Goal: Task Accomplishment & Management: Use online tool/utility

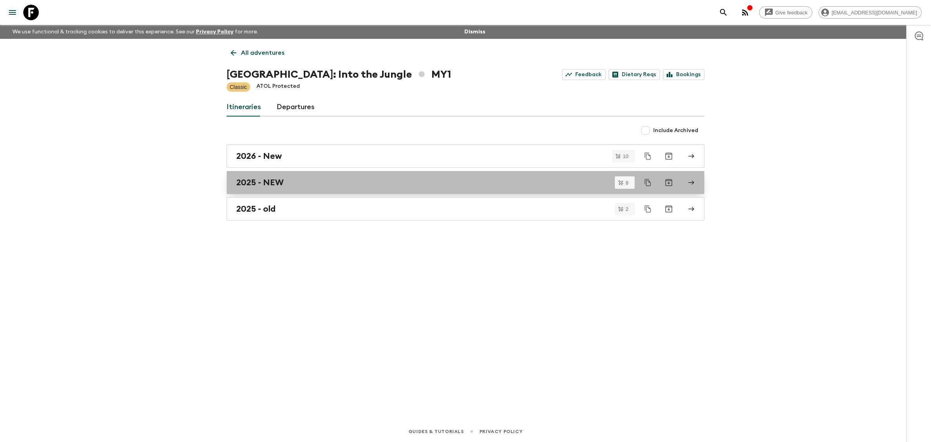
click at [282, 179] on h2 "2025 - NEW" at bounding box center [259, 182] width 47 height 10
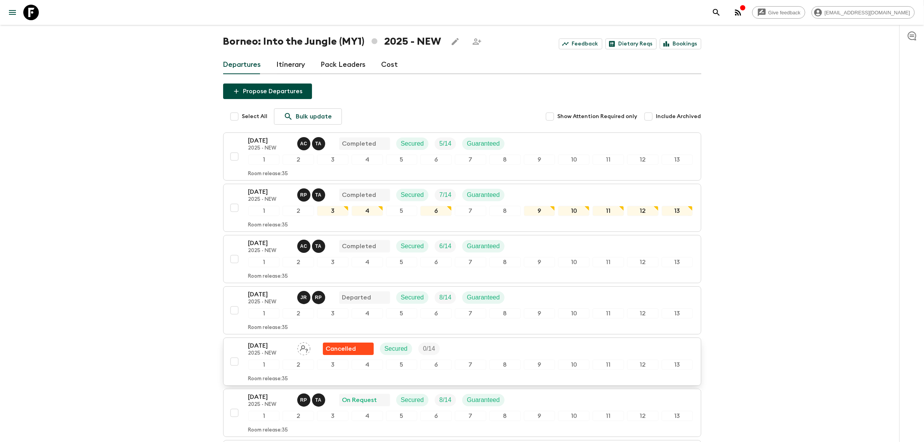
scroll to position [97, 0]
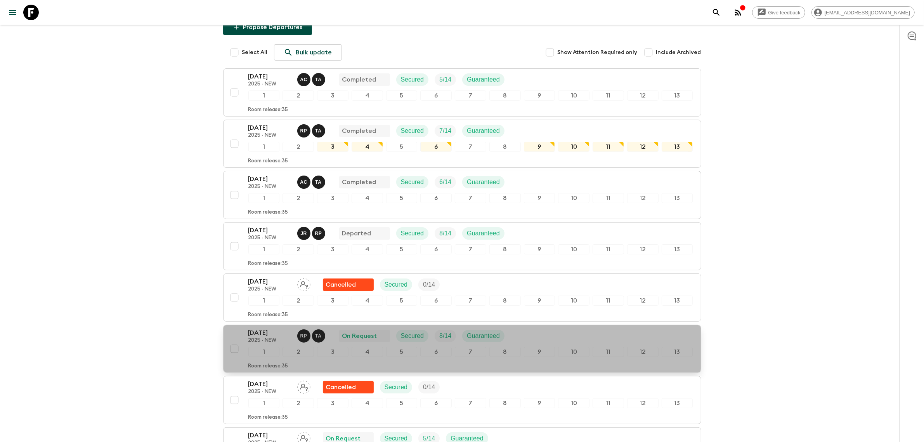
click at [272, 343] on p "2025 - NEW" at bounding box center [269, 340] width 43 height 6
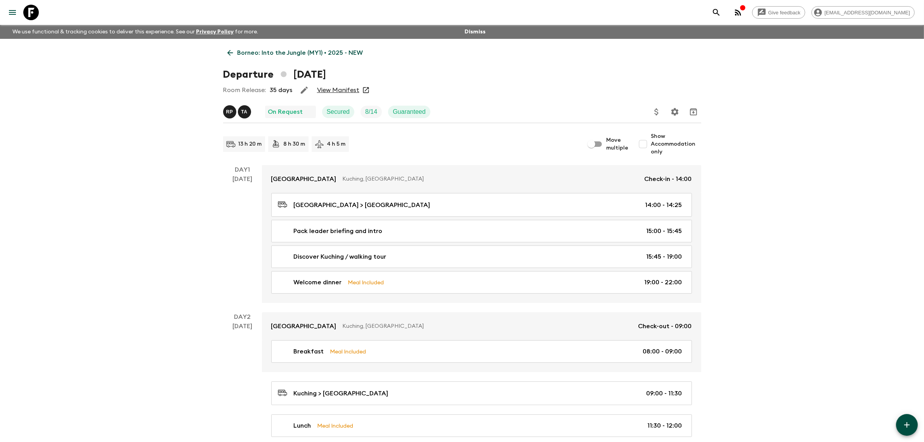
click at [655, 111] on icon "Update Price, Early Bird Discount and Costs" at bounding box center [656, 111] width 4 height 7
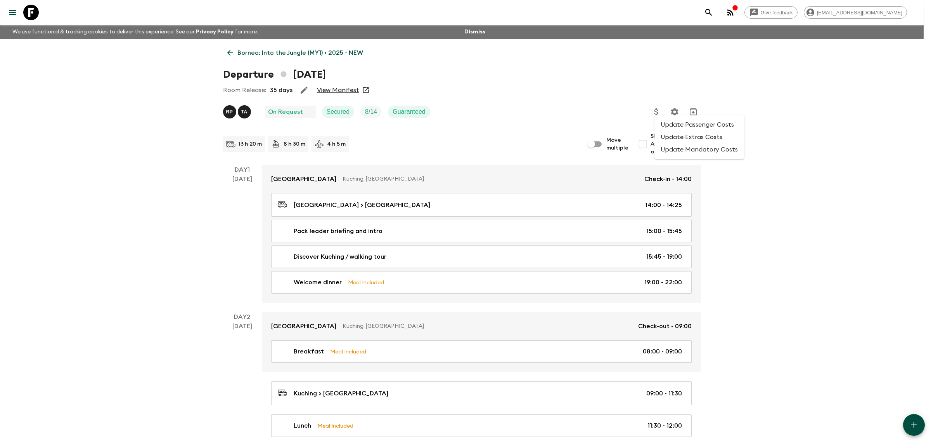
click at [344, 88] on div at bounding box center [465, 221] width 931 height 442
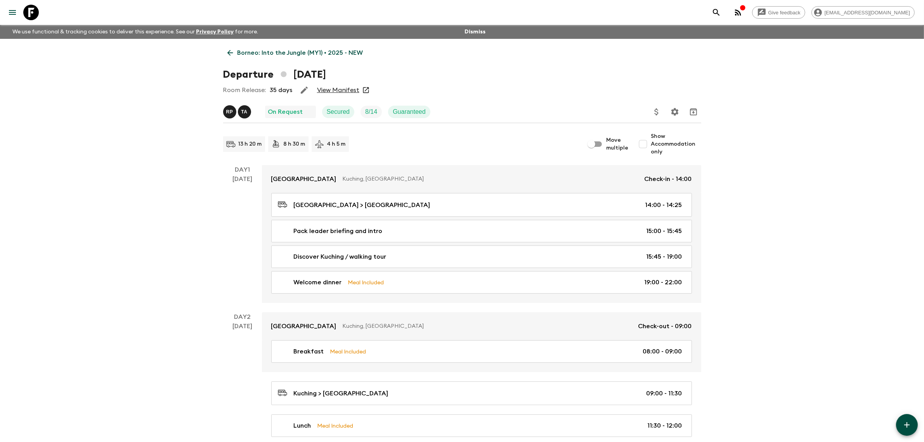
click at [333, 91] on link "View Manifest" at bounding box center [338, 90] width 42 height 8
click at [659, 111] on icon "Update Price, Early Bird Discount and Costs" at bounding box center [656, 111] width 9 height 9
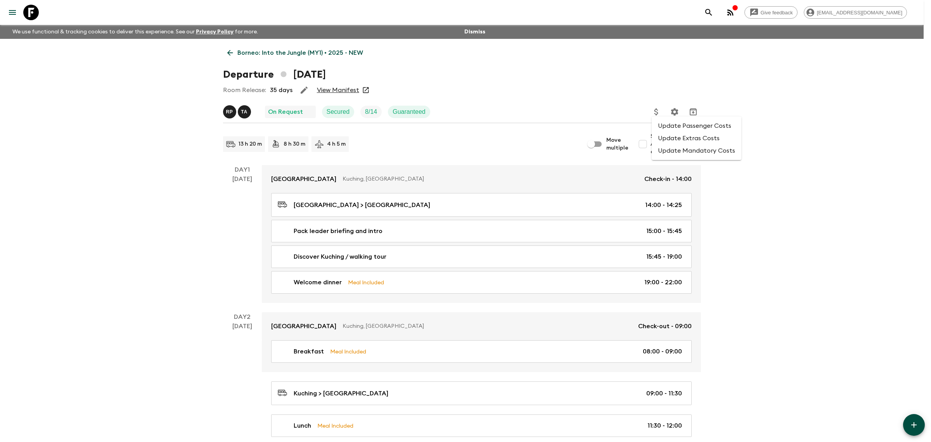
click at [697, 123] on li "Update Passenger Costs" at bounding box center [697, 126] width 90 height 12
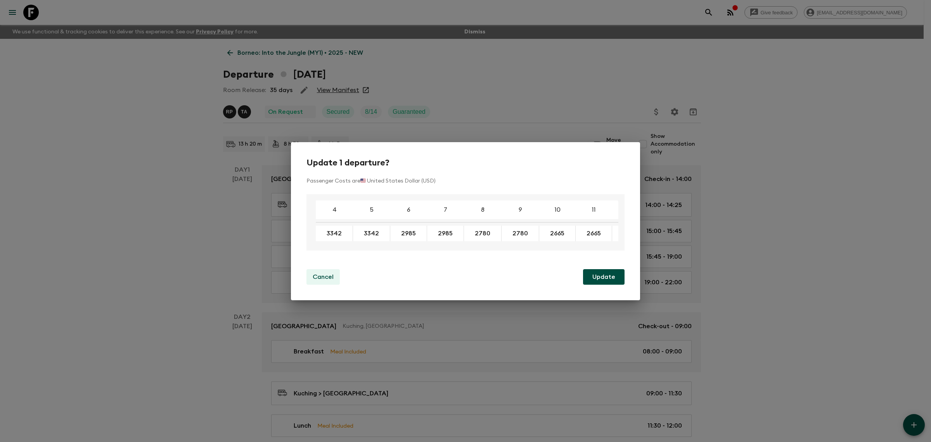
drag, startPoint x: 327, startPoint y: 276, endPoint x: 331, endPoint y: 275, distance: 4.4
click at [327, 276] on p "Cancel" at bounding box center [323, 276] width 21 height 9
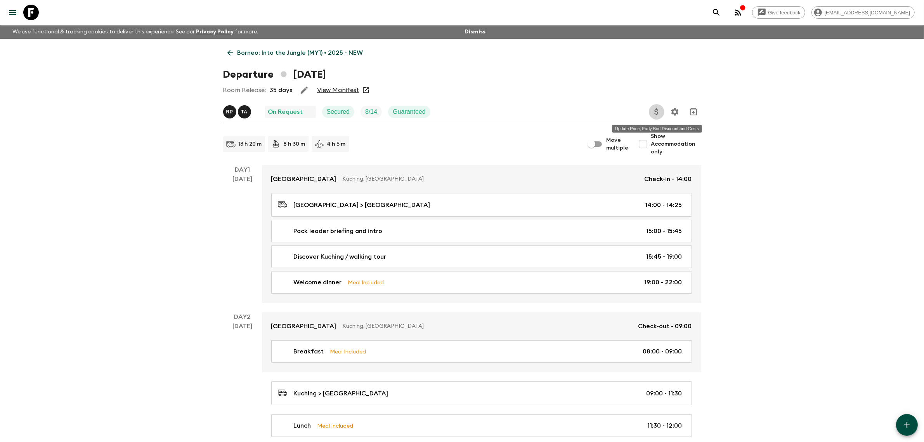
click at [659, 111] on icon "Update Price, Early Bird Discount and Costs" at bounding box center [656, 111] width 9 height 9
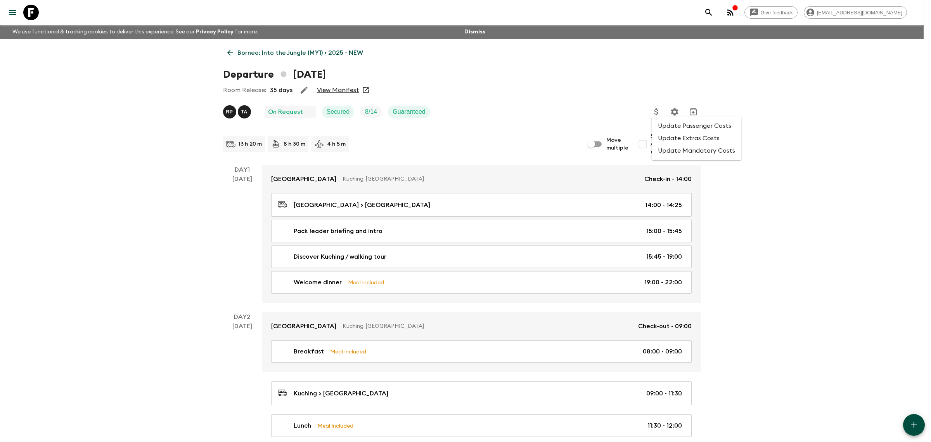
click at [676, 134] on li "Update Extras Costs" at bounding box center [697, 138] width 90 height 12
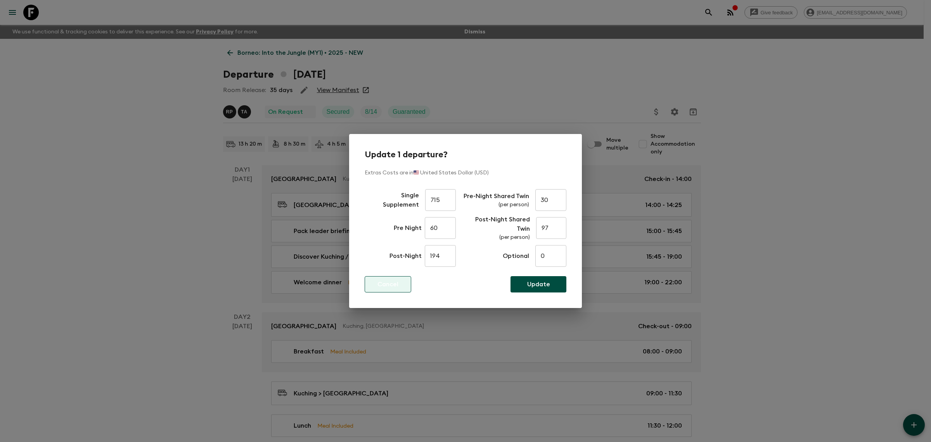
click at [389, 286] on p "Cancel" at bounding box center [388, 283] width 21 height 9
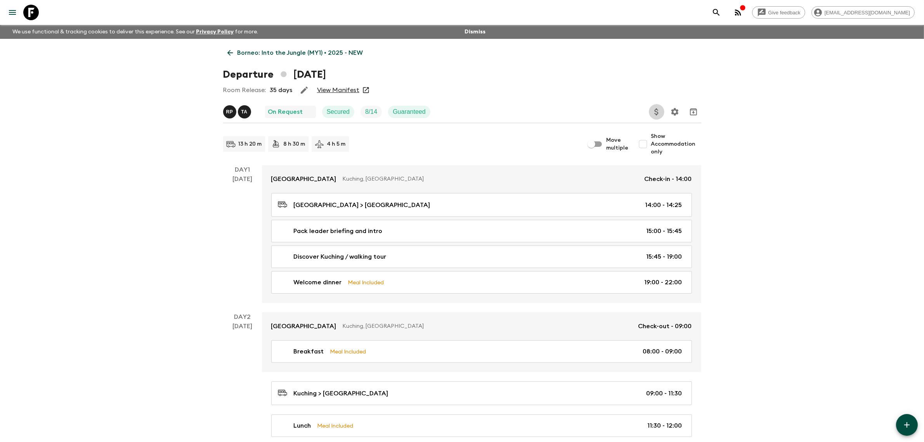
click at [656, 112] on icon "Update Price, Early Bird Discount and Costs" at bounding box center [656, 111] width 9 height 9
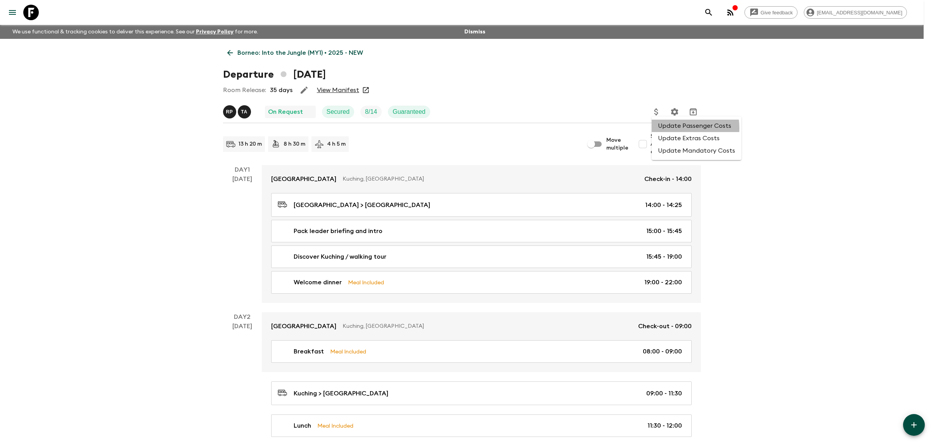
click at [674, 128] on li "Update Passenger Costs" at bounding box center [697, 126] width 90 height 12
